Goal: Transaction & Acquisition: Download file/media

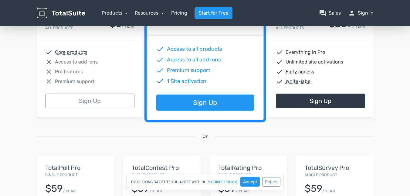
scroll to position [182, 0]
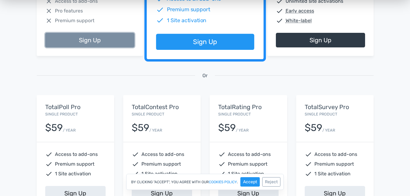
click at [100, 44] on link "Sign Up" at bounding box center [89, 40] width 89 height 15
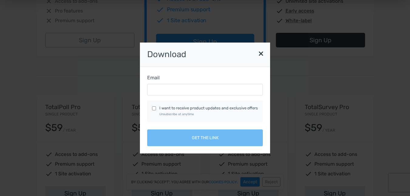
click at [152, 107] on div "I want to receive product updates and exclusive offers Unsubscribe at anytime" at bounding box center [205, 111] width 116 height 22
click at [152, 88] on input "Email" at bounding box center [205, 90] width 116 height 12
type input "[EMAIL_ADDRESS][DOMAIN_NAME]"
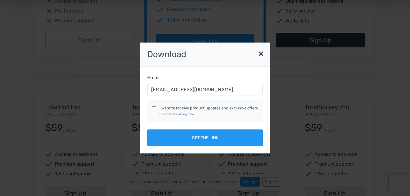
click at [153, 107] on input "I want to receive product updates and exclusive offers Unsubscribe at anytime" at bounding box center [154, 108] width 4 height 4
checkbox input "true"
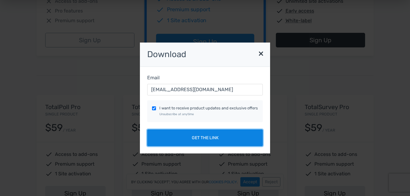
click at [174, 134] on button "Get the link" at bounding box center [205, 137] width 116 height 17
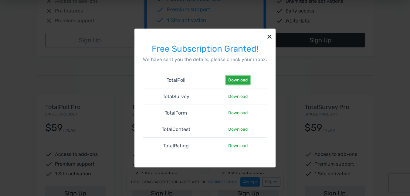
click at [239, 82] on link "Download" at bounding box center [238, 80] width 24 height 9
